Goal: Task Accomplishment & Management: Use online tool/utility

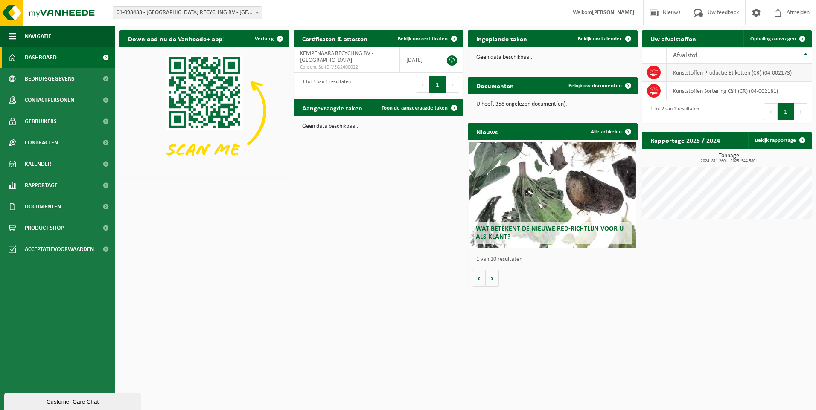
click at [750, 69] on td "Kunststoffen Productie Etiketten (CR) (04-002173)" at bounding box center [738, 73] width 145 height 18
click at [763, 35] on link "Ophaling aanvragen" at bounding box center [776, 38] width 67 height 17
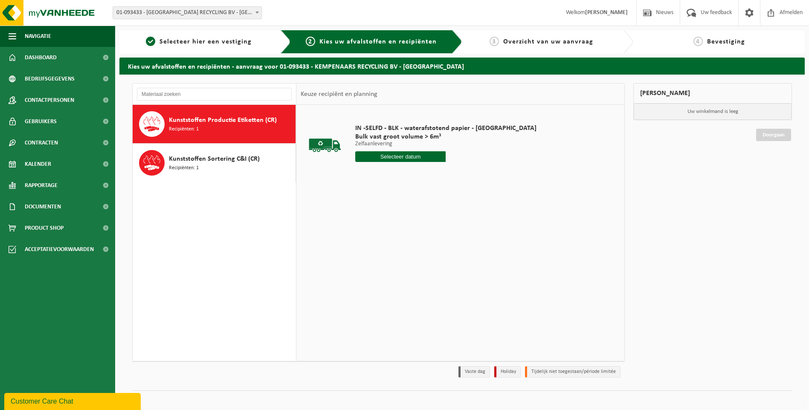
click at [392, 157] on input "text" at bounding box center [400, 156] width 91 height 11
click at [378, 231] on div "16" at bounding box center [378, 233] width 15 height 14
type input "Van 2025-09-16"
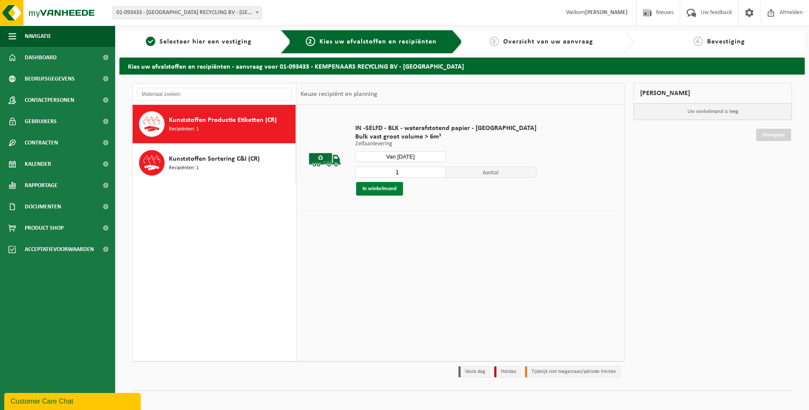
click at [385, 189] on button "In winkelmand" at bounding box center [379, 189] width 47 height 14
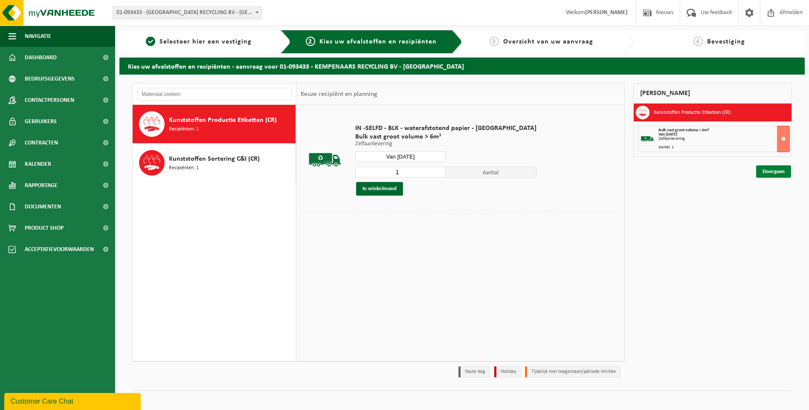
click at [770, 172] on link "Doorgaan" at bounding box center [773, 172] width 35 height 12
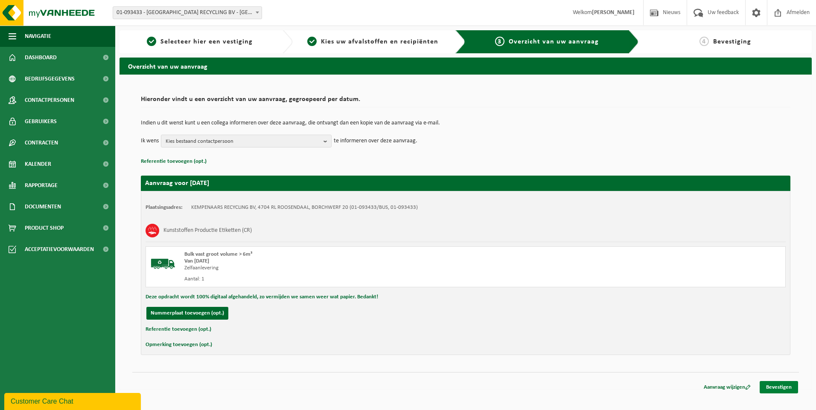
click at [774, 386] on link "Bevestigen" at bounding box center [778, 387] width 38 height 12
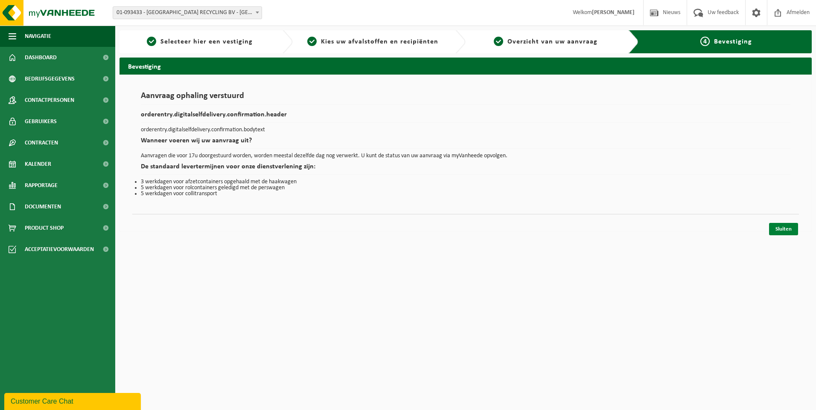
click at [782, 232] on link "Sluiten" at bounding box center [783, 229] width 29 height 12
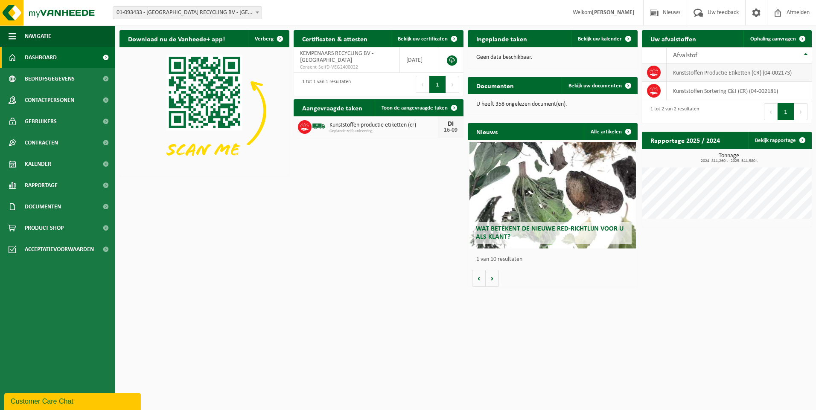
click at [757, 69] on td "Kunststoffen Productie Etiketten (CR) (04-002173)" at bounding box center [738, 73] width 145 height 18
click at [769, 37] on span "Ophaling aanvragen" at bounding box center [773, 39] width 46 height 6
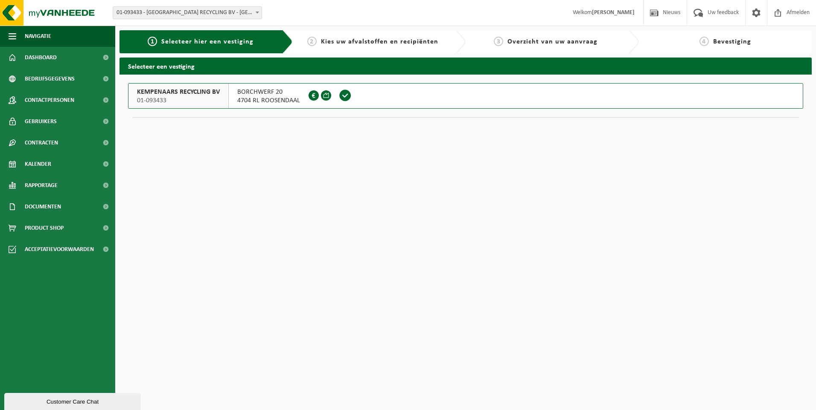
click at [255, 44] on div "1 Selecteer hier een vestiging" at bounding box center [201, 42] width 150 height 10
click at [211, 96] on span "KEMPENAARS RECYCLING BV" at bounding box center [178, 92] width 83 height 9
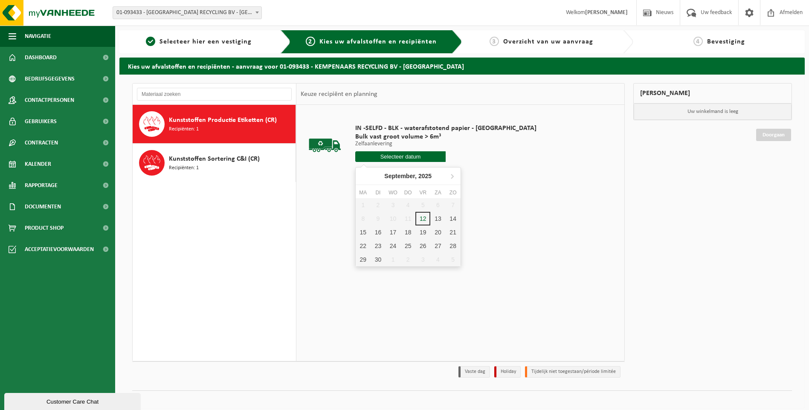
click at [392, 157] on input "text" at bounding box center [400, 156] width 91 height 11
click at [410, 233] on div "18" at bounding box center [408, 233] width 15 height 14
type input "Van [DATE]"
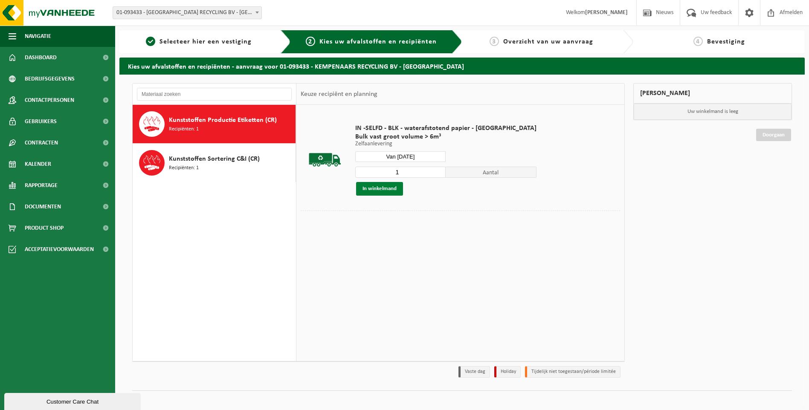
click at [391, 189] on button "In winkelmand" at bounding box center [379, 189] width 47 height 14
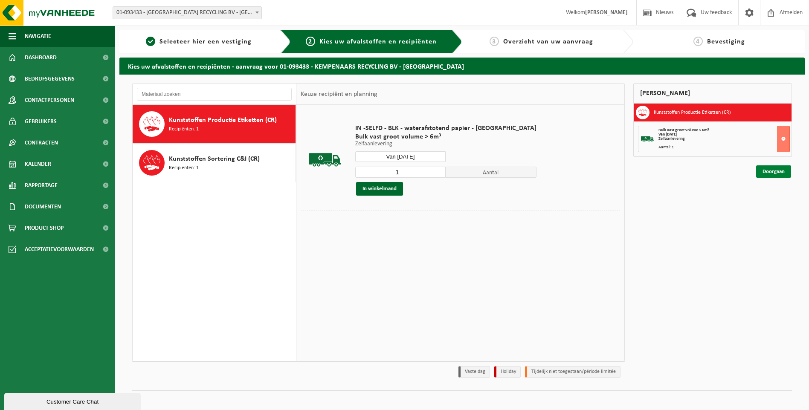
click at [768, 171] on link "Doorgaan" at bounding box center [773, 172] width 35 height 12
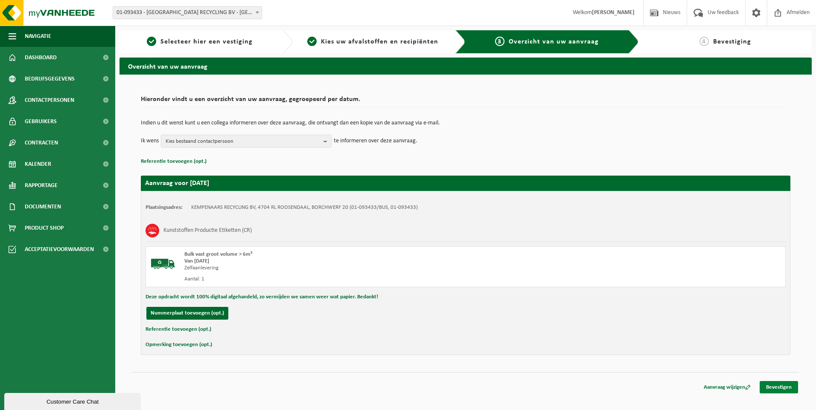
click at [773, 386] on link "Bevestigen" at bounding box center [778, 387] width 38 height 12
